Goal: Transaction & Acquisition: Obtain resource

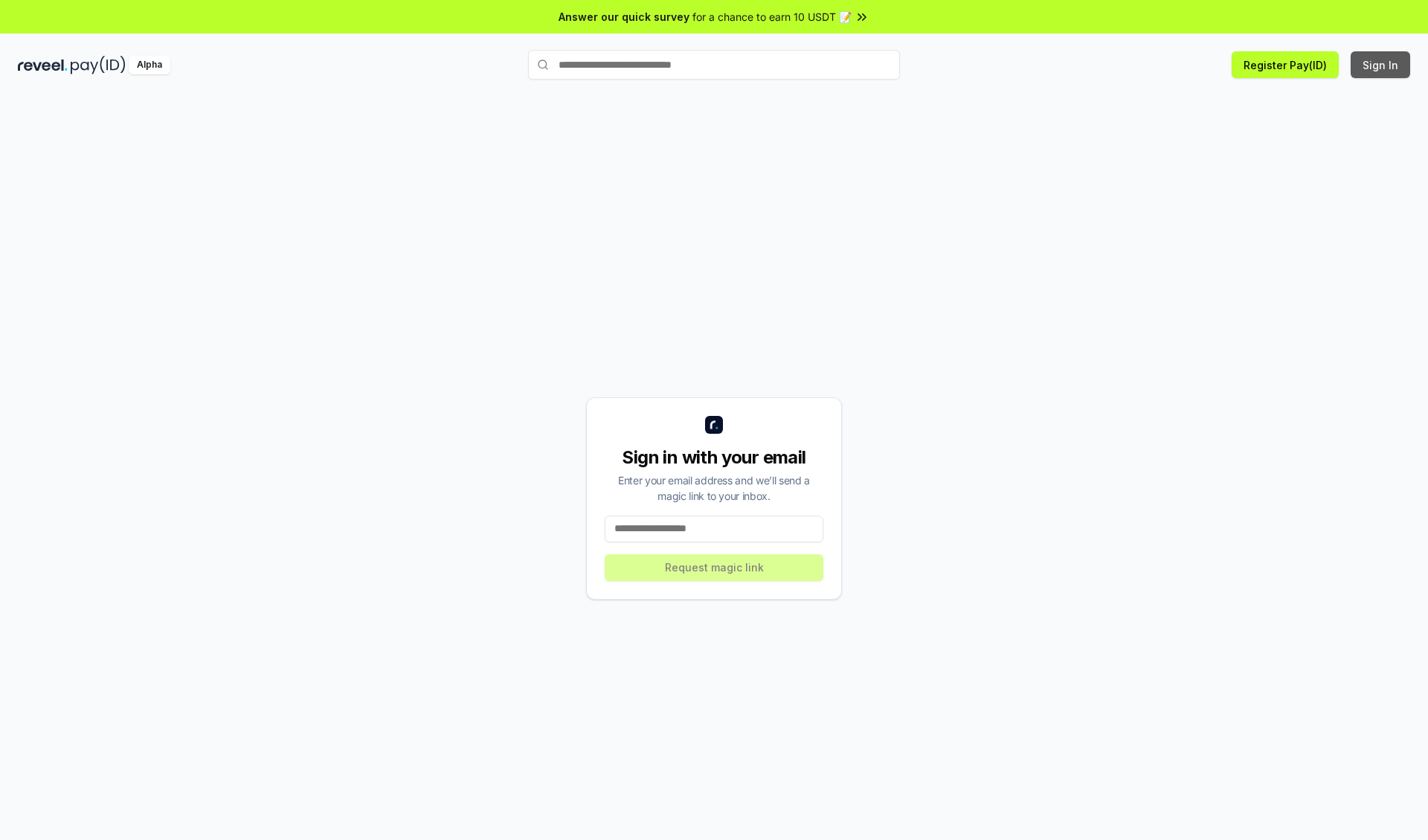
click at [1382, 65] on button "Sign In" at bounding box center [1380, 64] width 60 height 26
type input "**********"
click at [714, 567] on button "Request magic link" at bounding box center [714, 568] width 219 height 26
